Goal: Task Accomplishment & Management: Manage account settings

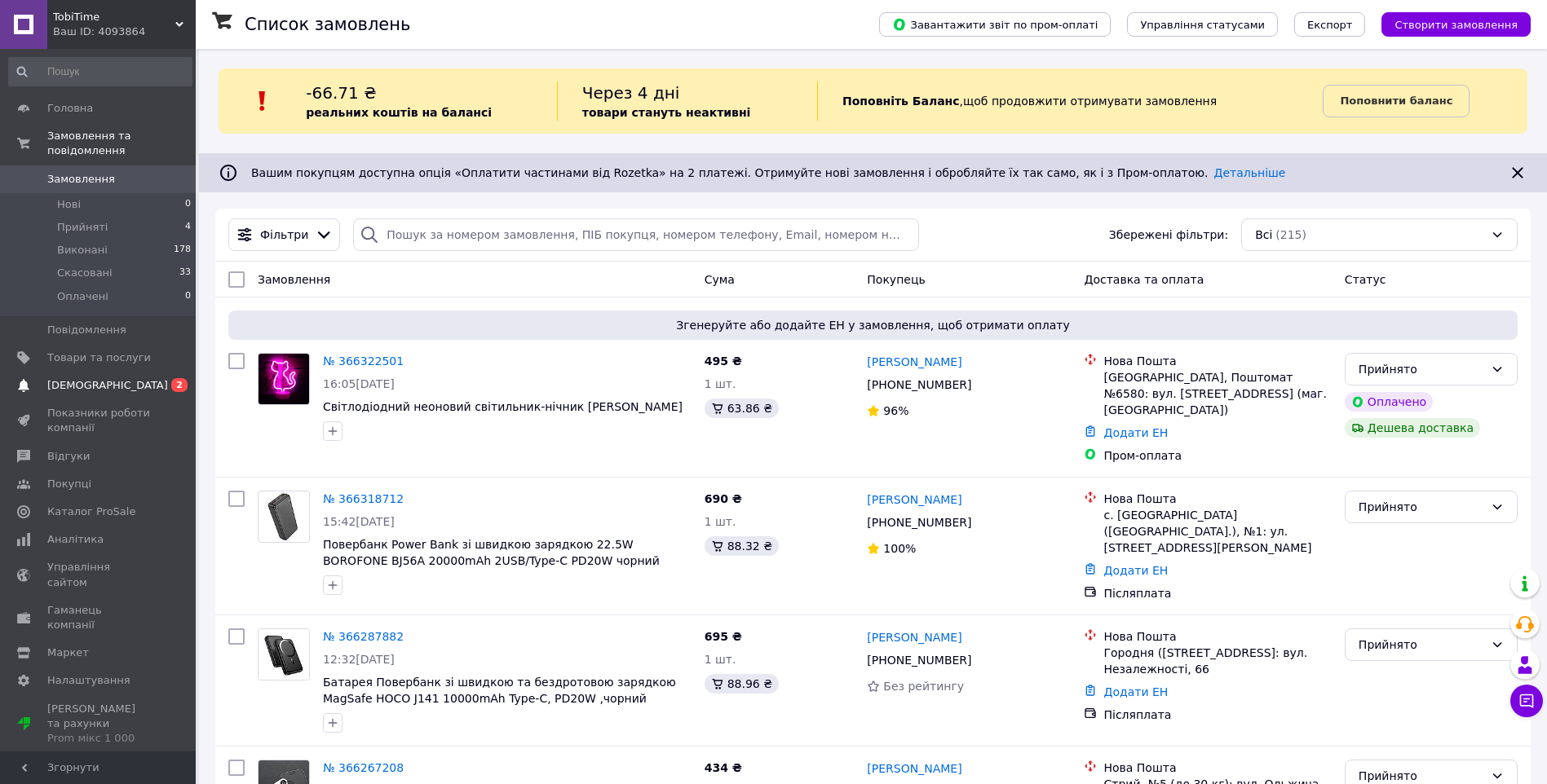
click at [168, 378] on span "0 2" at bounding box center [172, 386] width 44 height 15
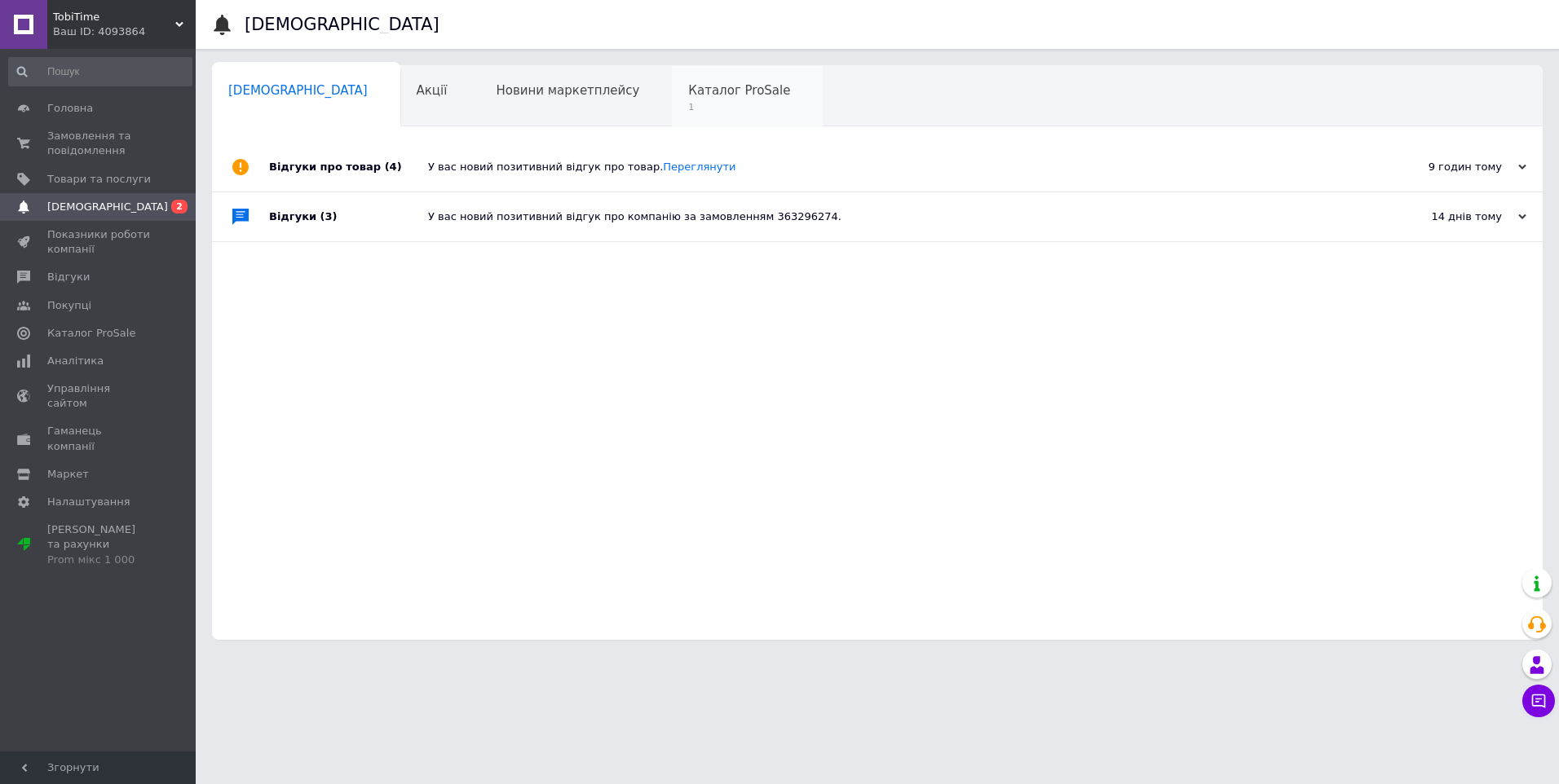
click at [689, 94] on span "Каталог ProSale" at bounding box center [740, 91] width 102 height 15
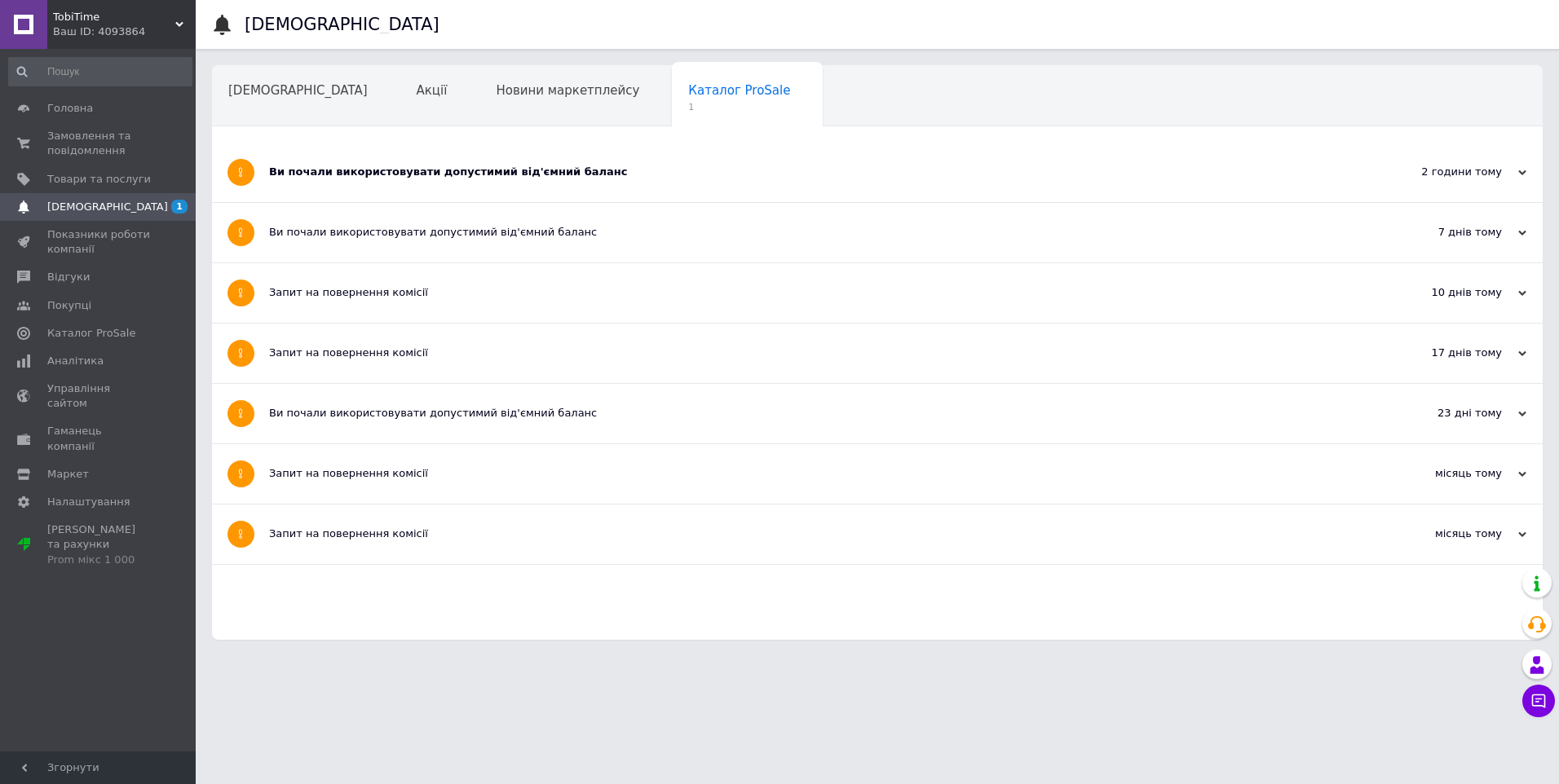
click at [620, 184] on div "Ви почали використовувати допустимий від'ємний баланс" at bounding box center [815, 172] width 1095 height 60
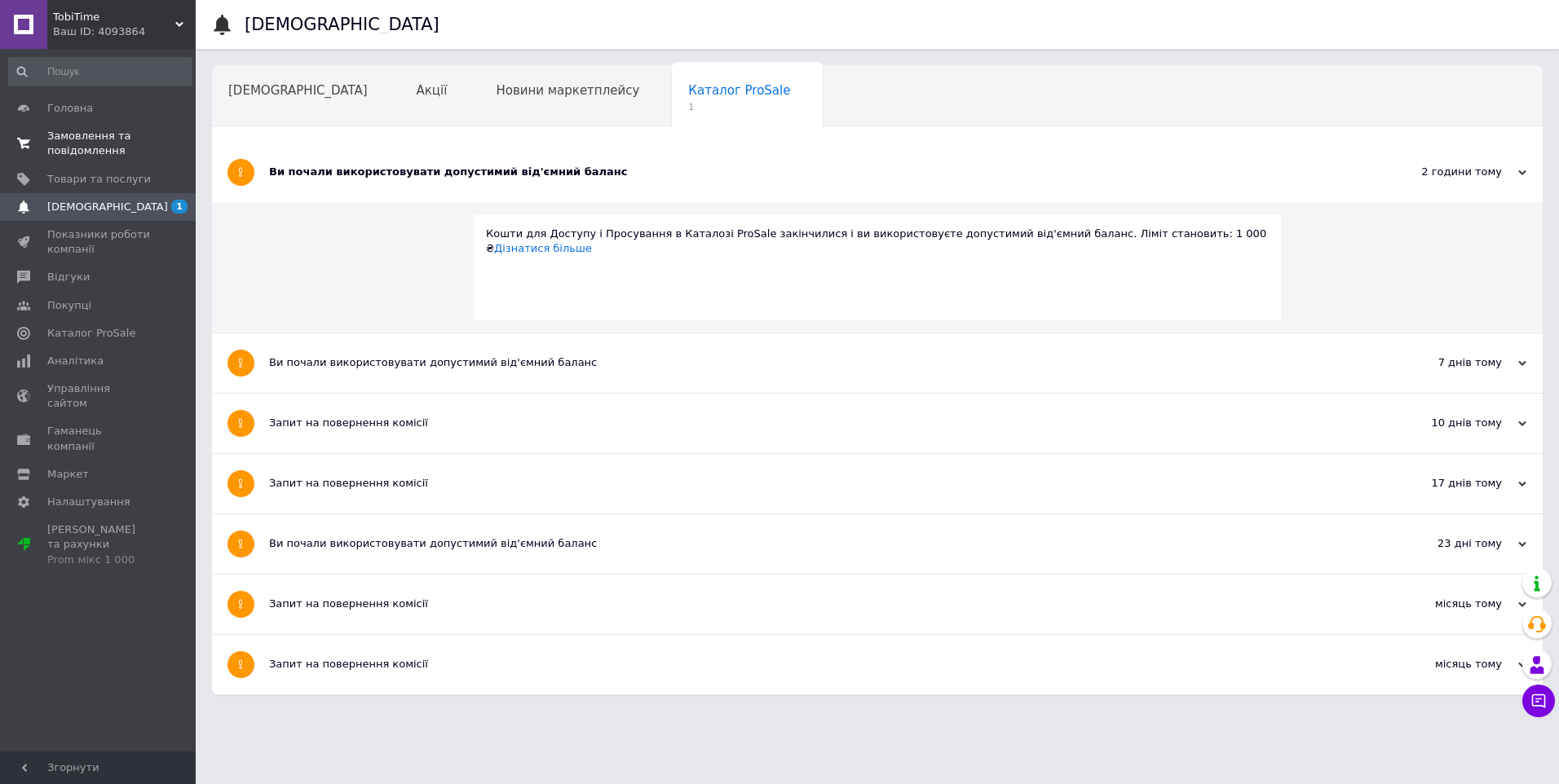
click at [92, 139] on span "Замовлення та повідомлення" at bounding box center [98, 143] width 103 height 29
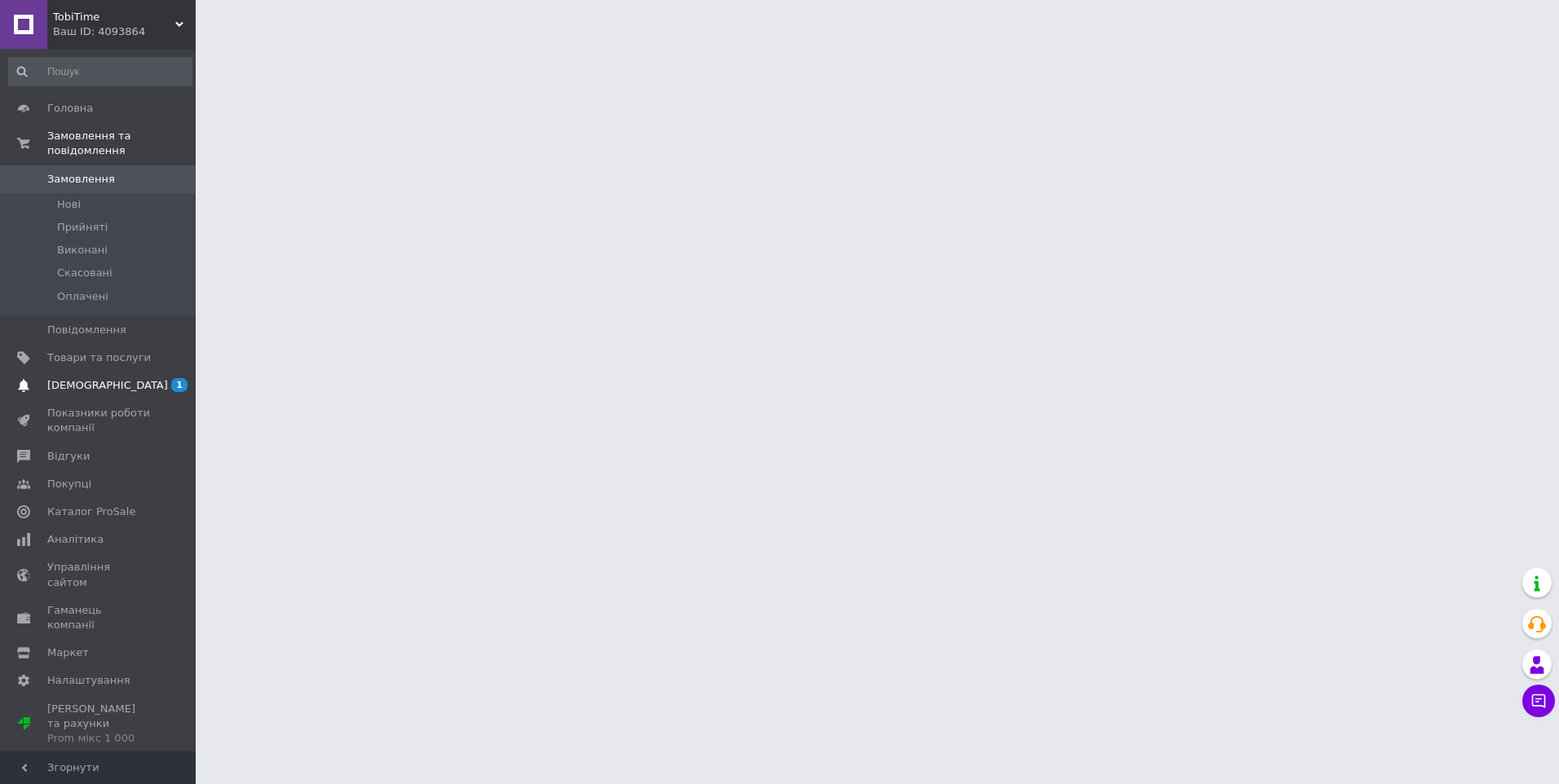
click at [145, 378] on span "[DEMOGRAPHIC_DATA]" at bounding box center [98, 386] width 103 height 15
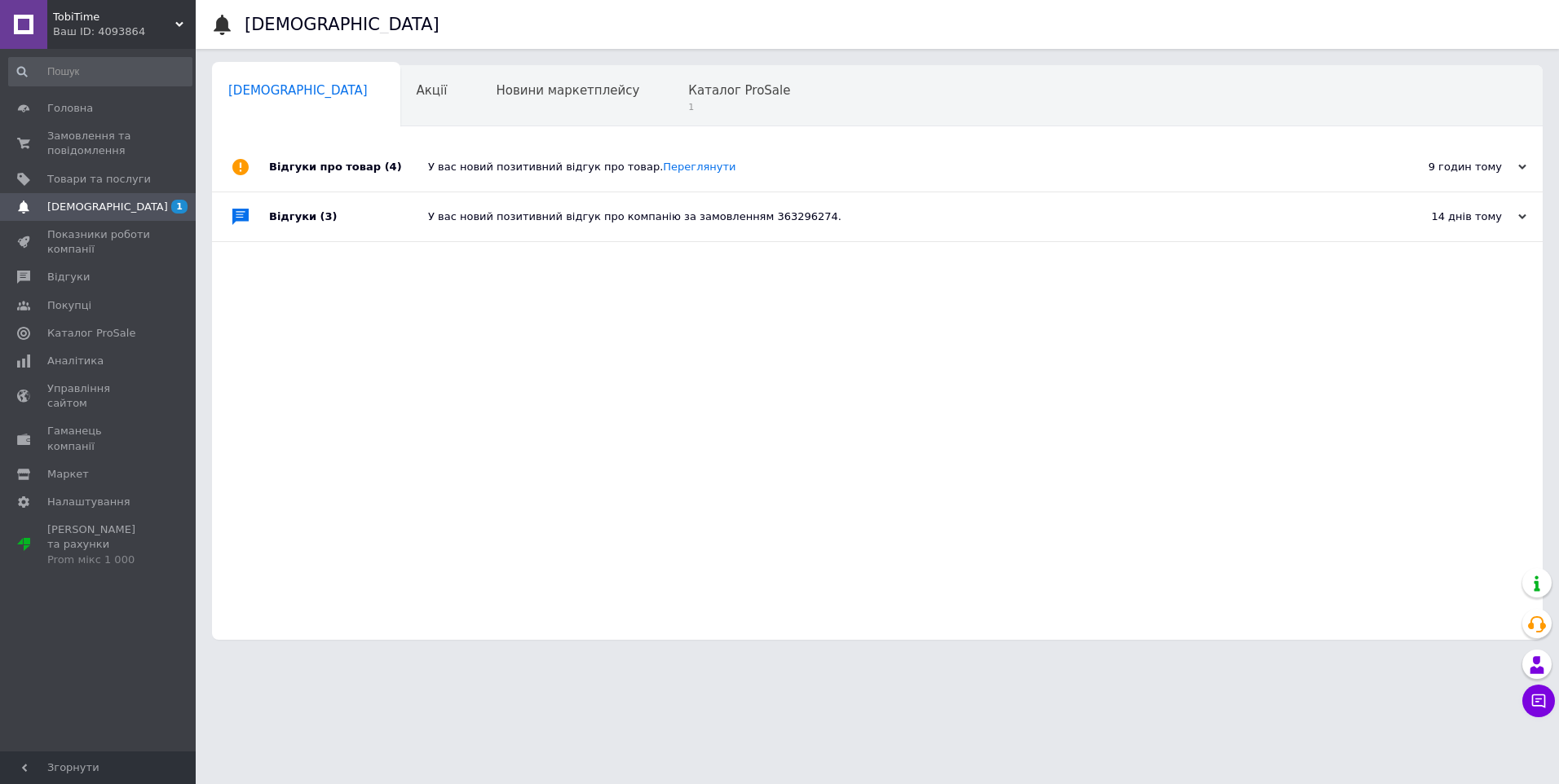
click at [727, 161] on div "У вас новий позитивний відгук про товар. Переглянути" at bounding box center [896, 167] width 936 height 15
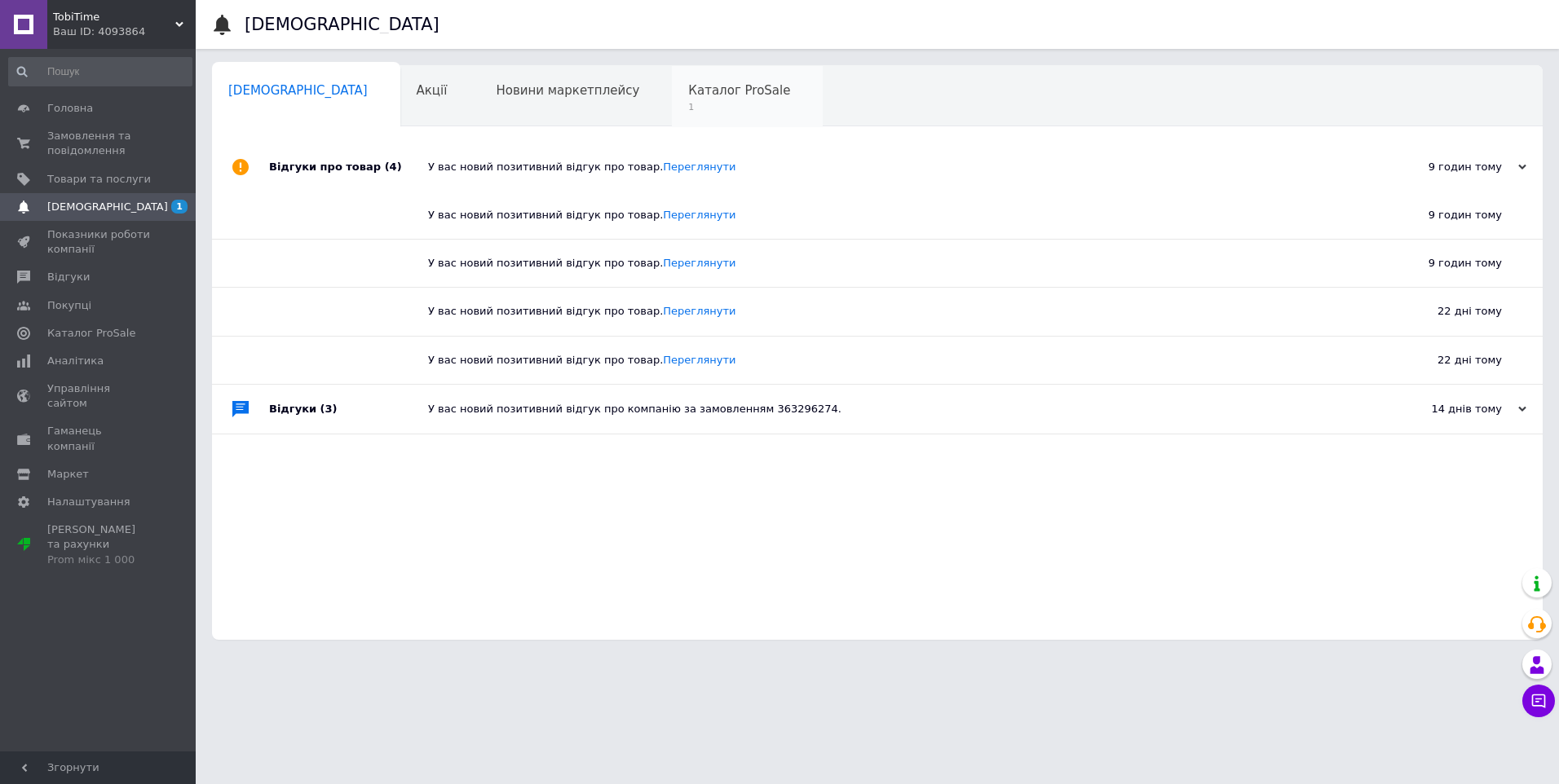
click at [689, 97] on span "Каталог ProSale" at bounding box center [740, 91] width 102 height 15
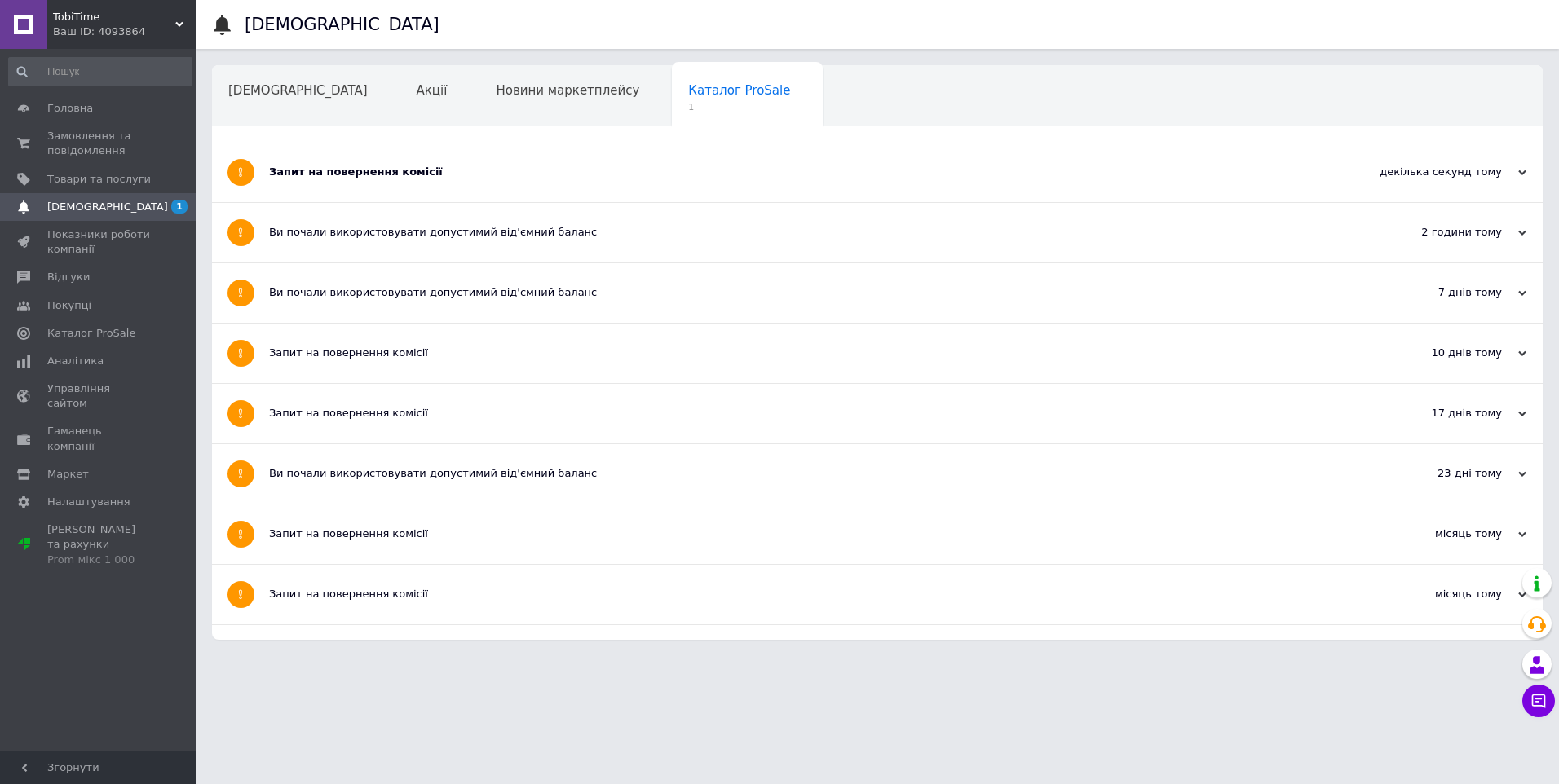
click at [415, 173] on div "Запит на повернення комісії" at bounding box center [815, 172] width 1095 height 15
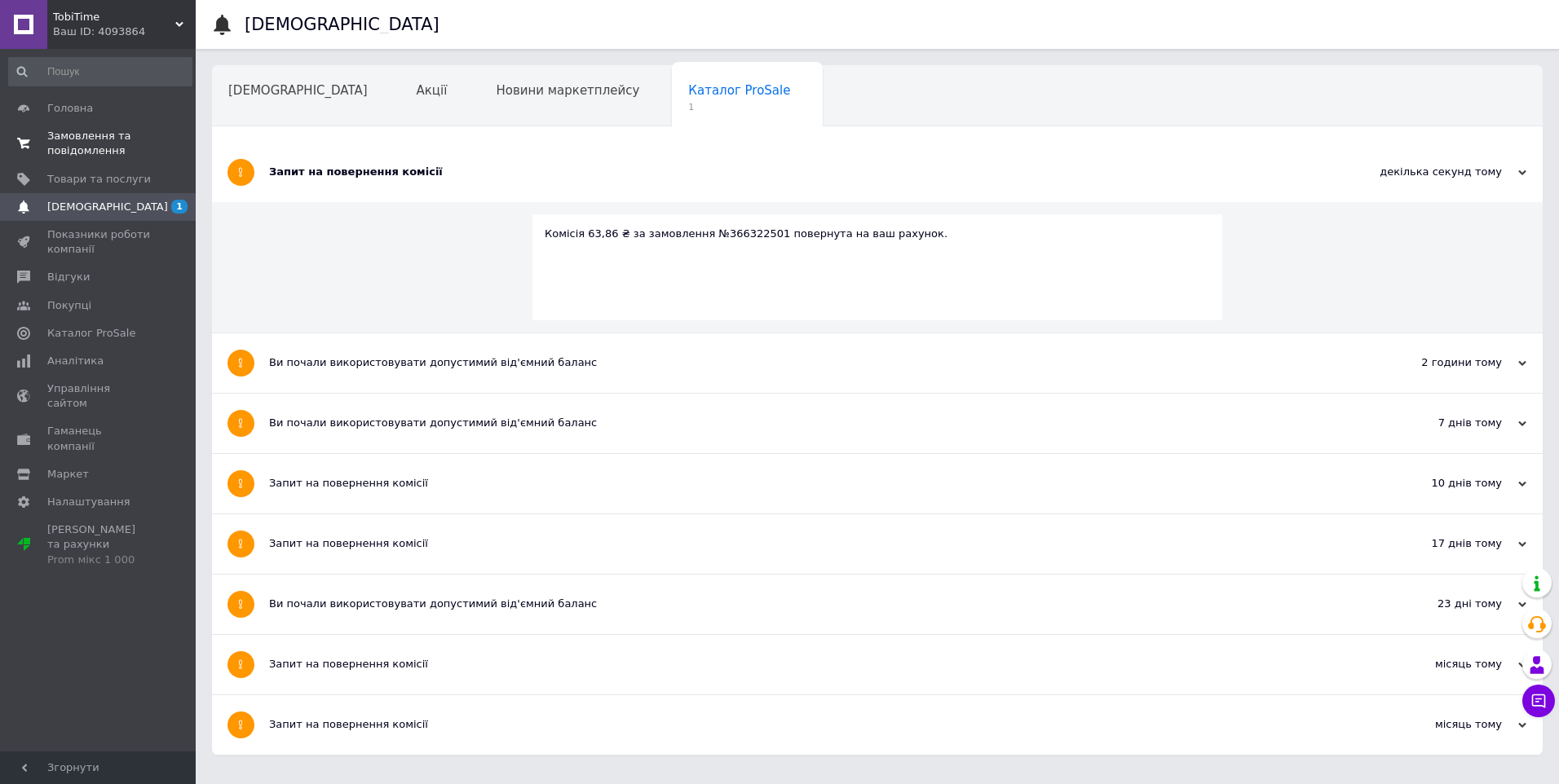
click at [127, 133] on span "Замовлення та повідомлення" at bounding box center [98, 143] width 103 height 29
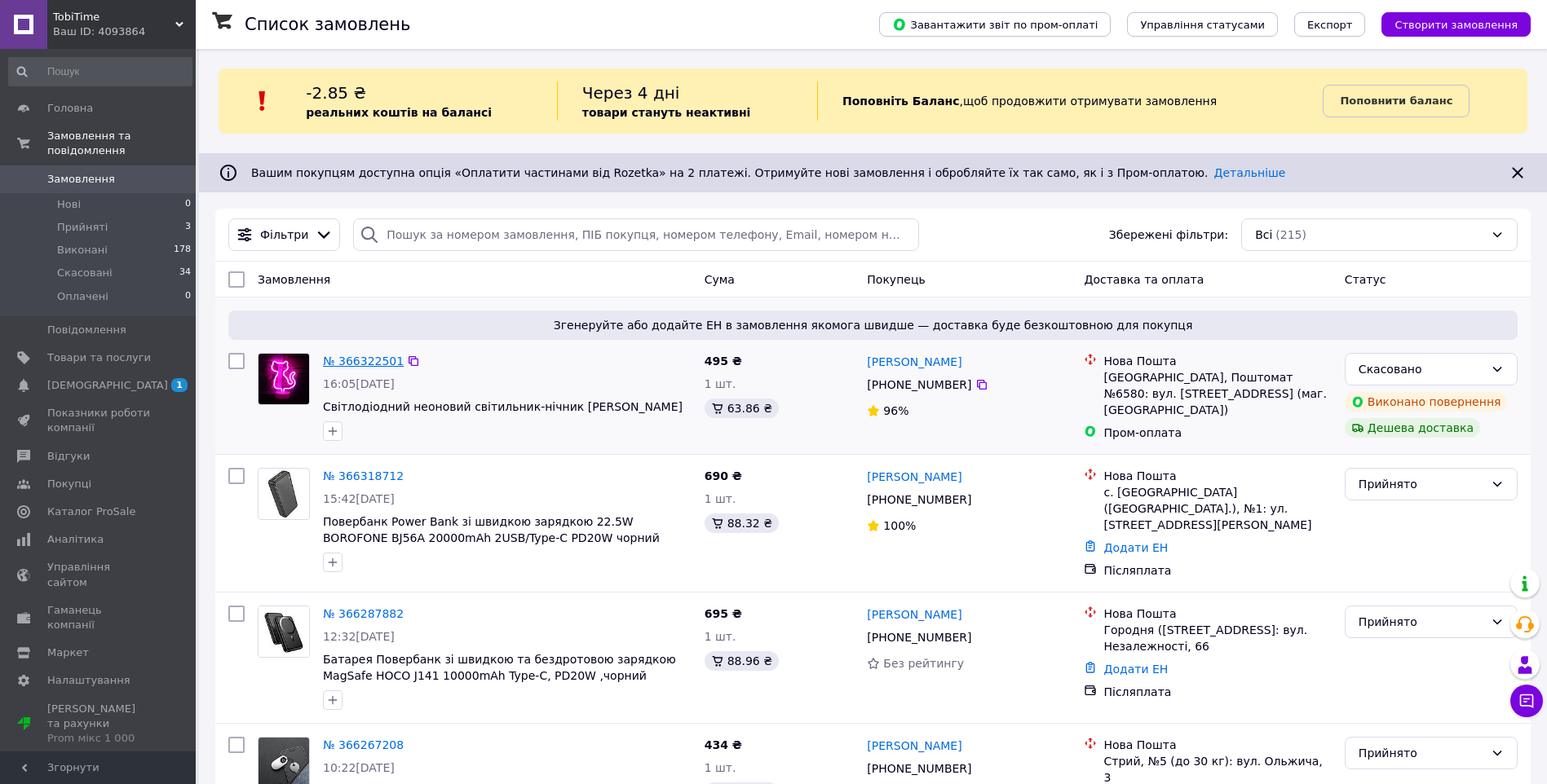
click at [345, 363] on link "№ 366322501" at bounding box center [362, 361] width 80 height 13
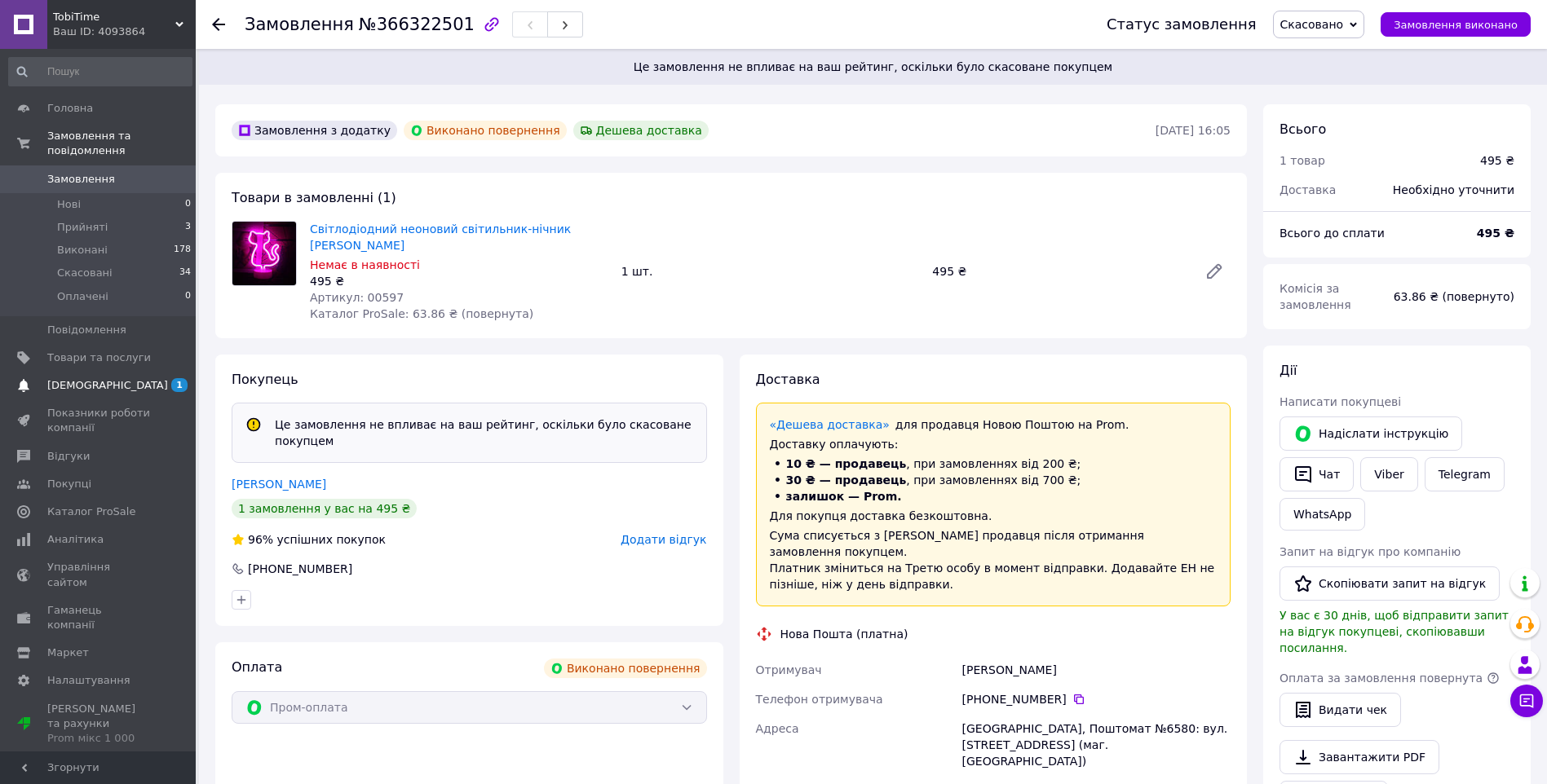
click at [149, 378] on span "[DEMOGRAPHIC_DATA]" at bounding box center [98, 386] width 103 height 15
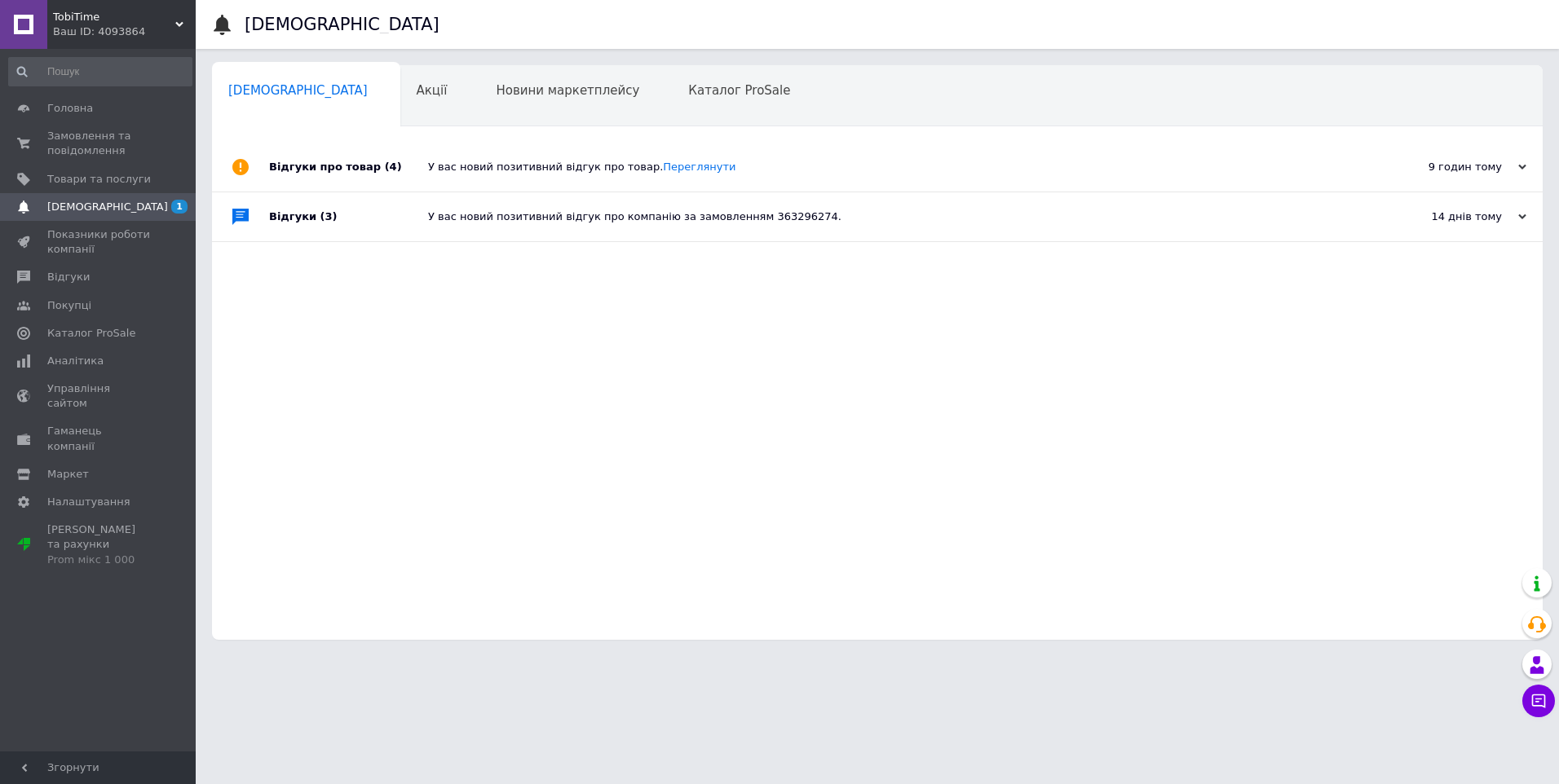
click at [900, 221] on div "У вас новий позитивний відгук про компанію за замовленням 363296274." at bounding box center [896, 218] width 936 height 15
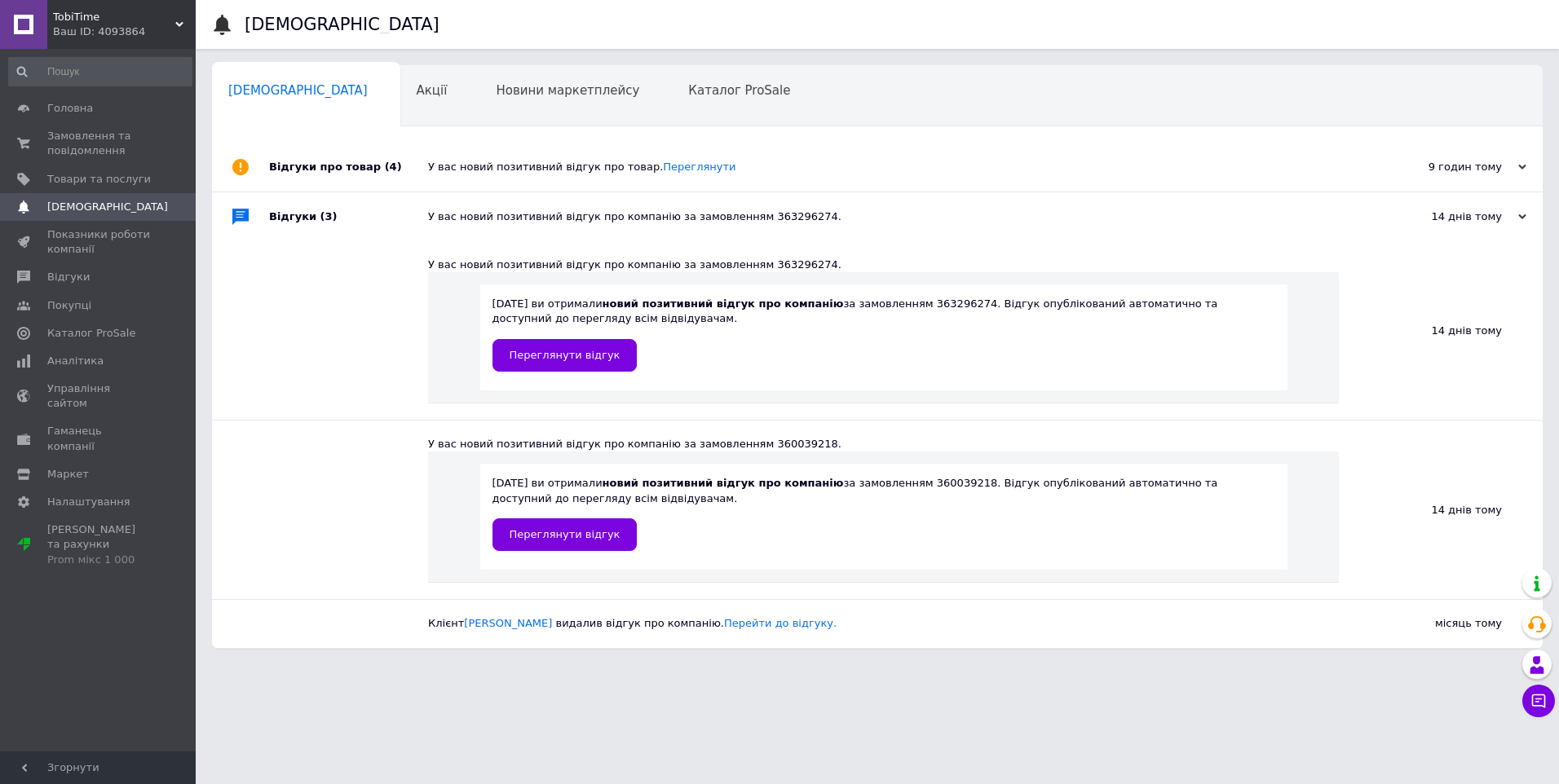
click at [748, 170] on div "У вас новий позитивний відгук про товар. Переглянути" at bounding box center [896, 167] width 936 height 15
